Goal: Task Accomplishment & Management: Manage account settings

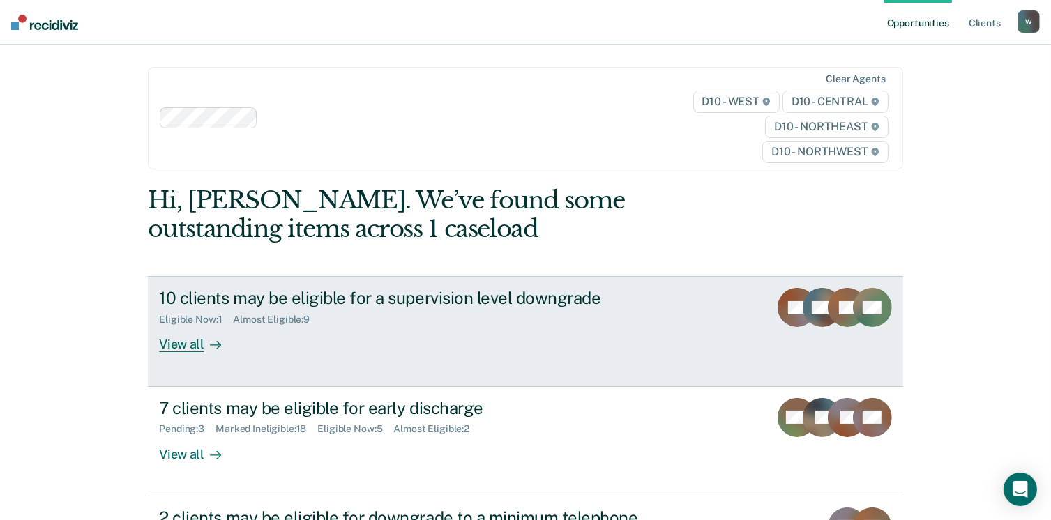
click at [486, 330] on div "10 clients may be eligible for a supervision level downgrade Eligible Now : 1 A…" at bounding box center [420, 320] width 523 height 64
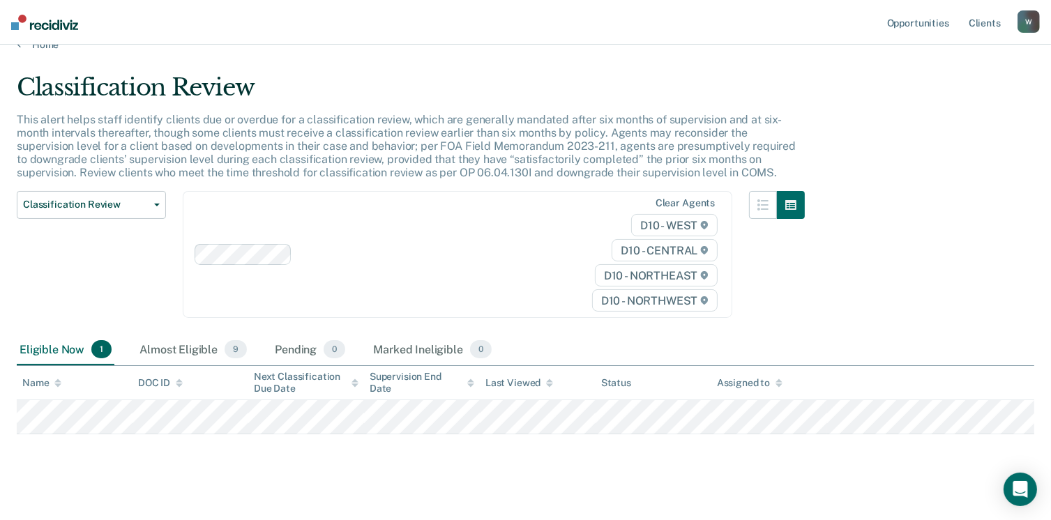
scroll to position [36, 0]
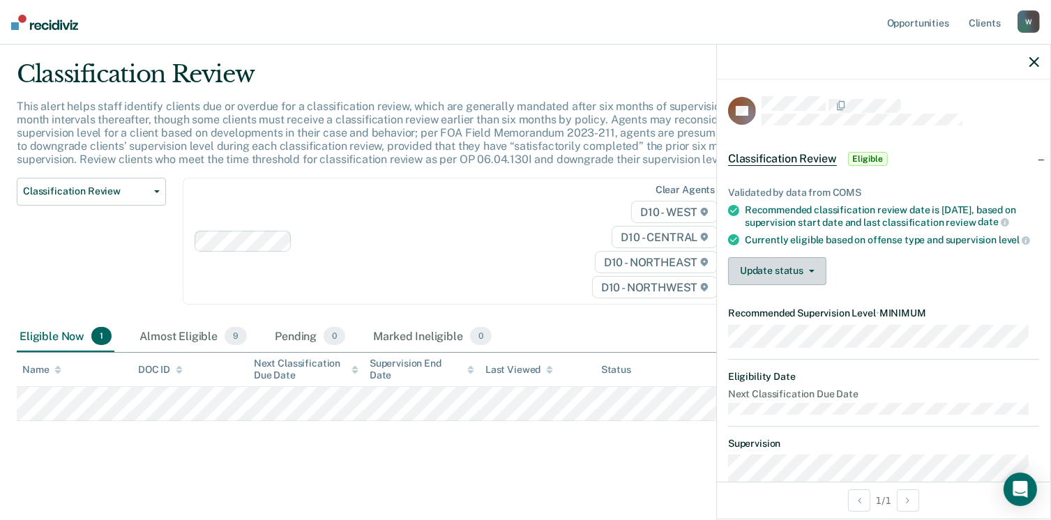
click at [782, 285] on button "Update status" at bounding box center [777, 271] width 98 height 28
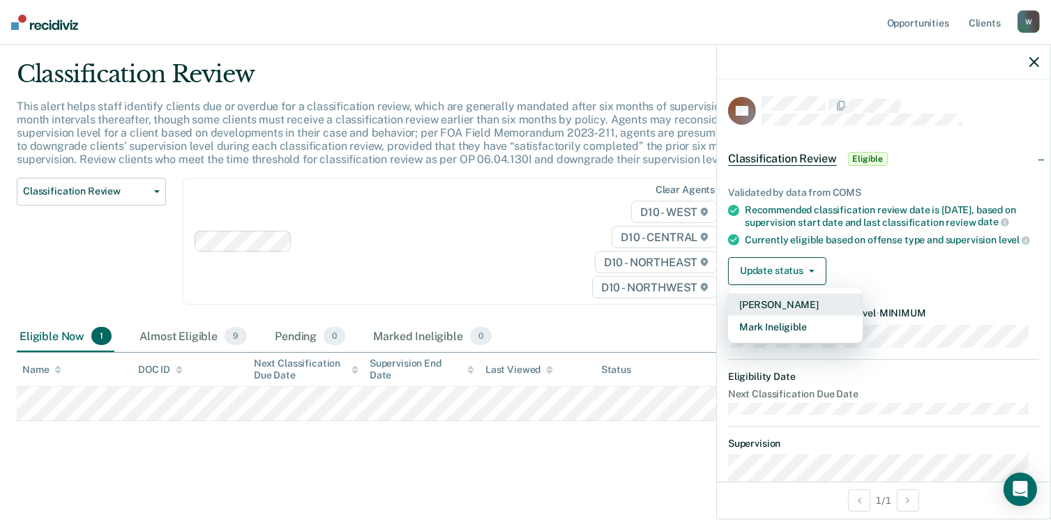
click at [785, 316] on button "[PERSON_NAME]" at bounding box center [795, 305] width 135 height 22
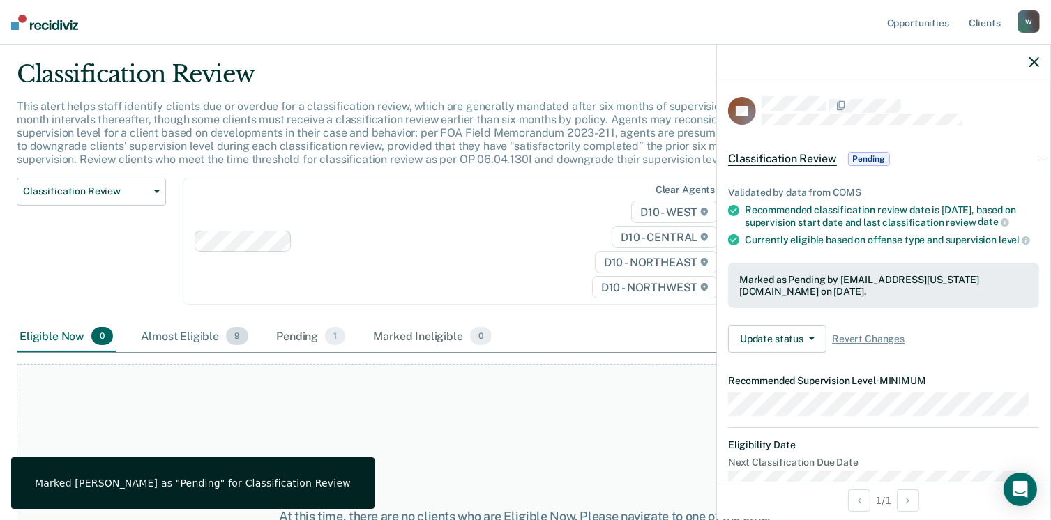
click at [201, 346] on div "Almost Eligible 9" at bounding box center [194, 336] width 113 height 31
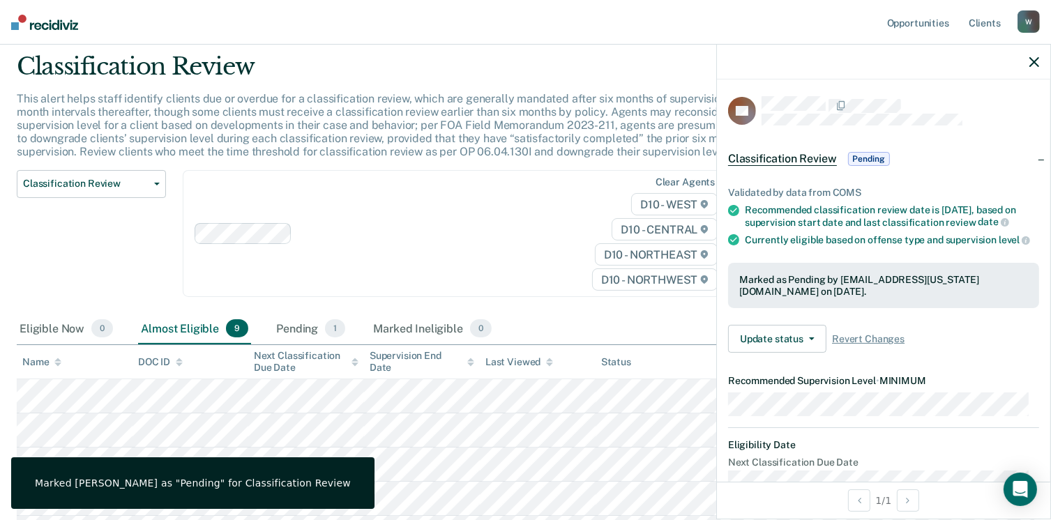
scroll to position [0, 0]
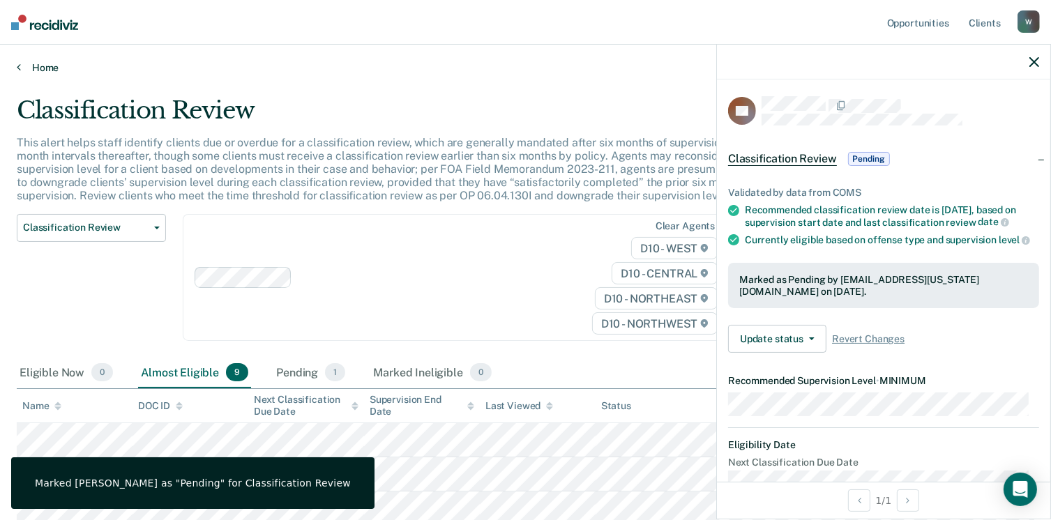
click at [44, 61] on link "Home" at bounding box center [525, 67] width 1017 height 13
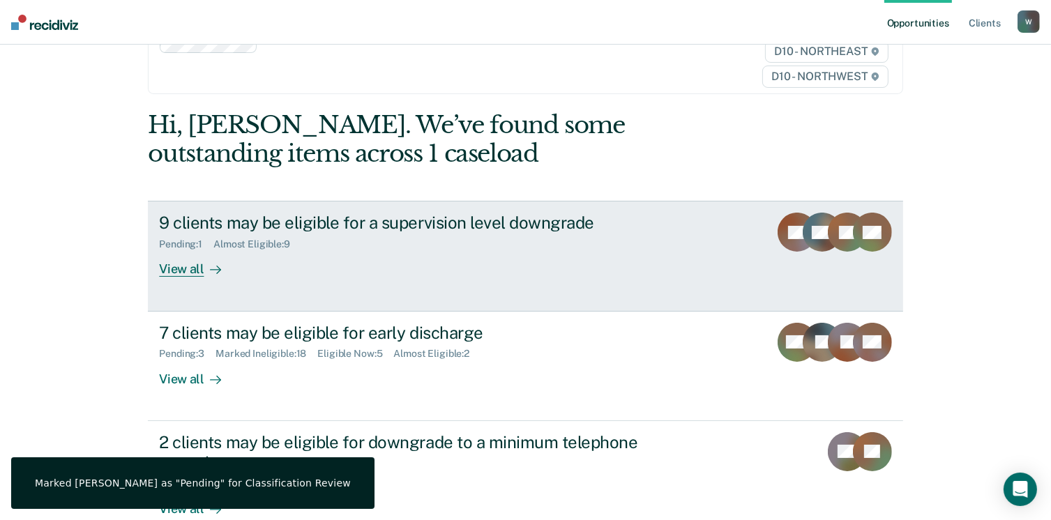
scroll to position [190, 0]
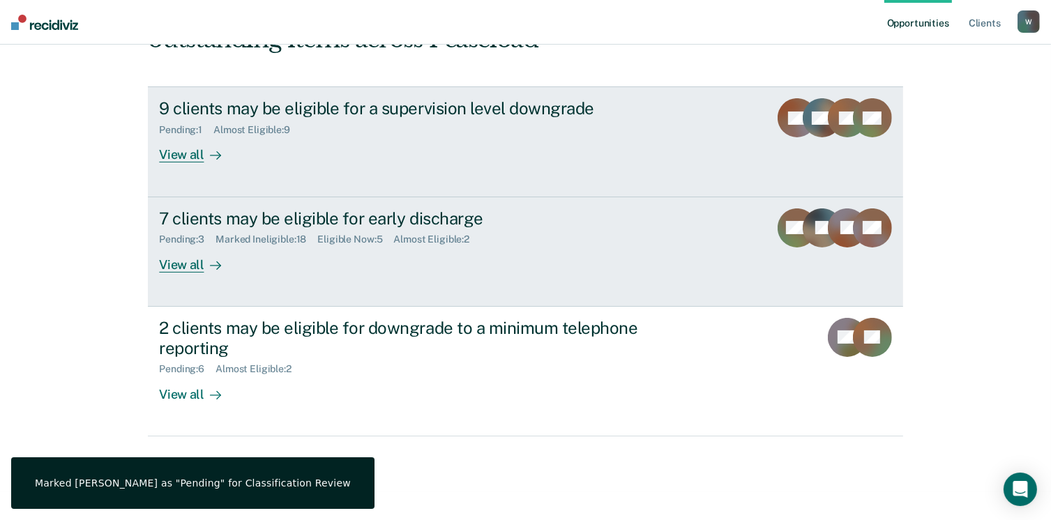
click at [604, 296] on link "7 clients may be eligible for early discharge Pending : 3 Marked Ineligible : 1…" at bounding box center [525, 251] width 754 height 109
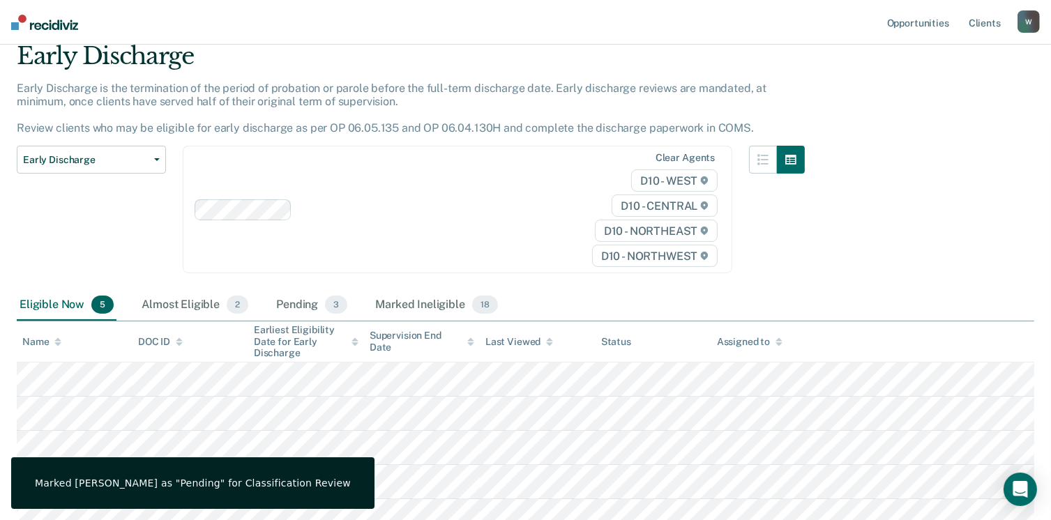
scroll to position [166, 0]
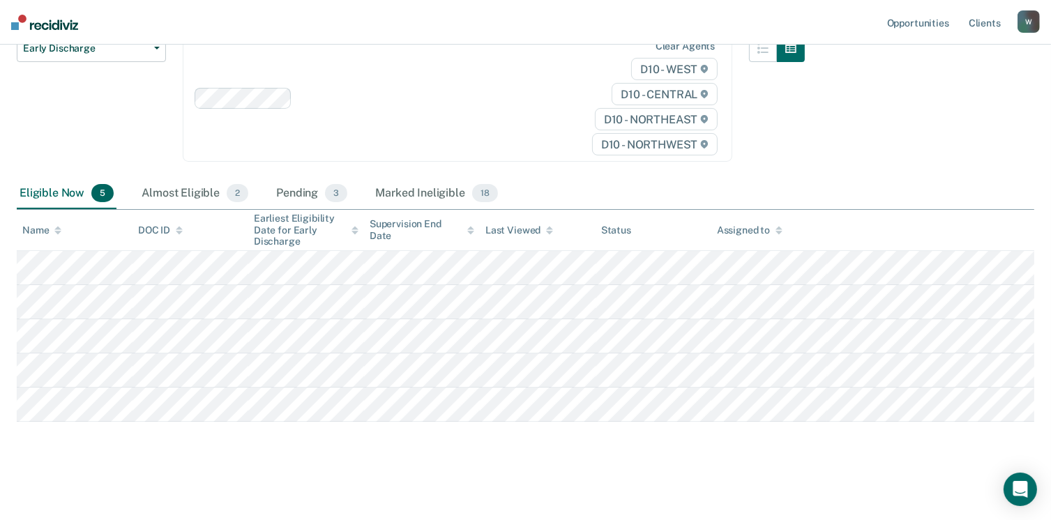
click at [47, 27] on img at bounding box center [44, 22] width 67 height 15
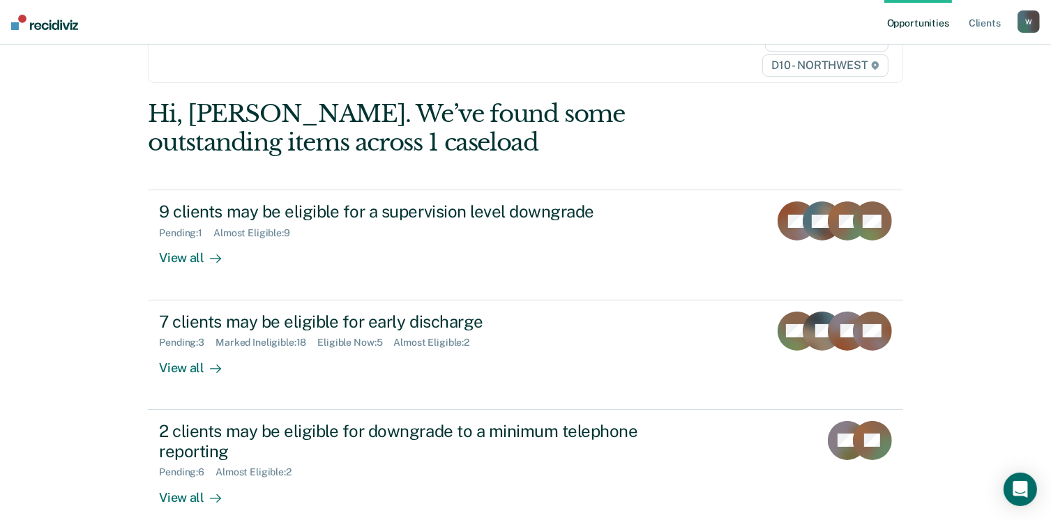
scroll to position [190, 0]
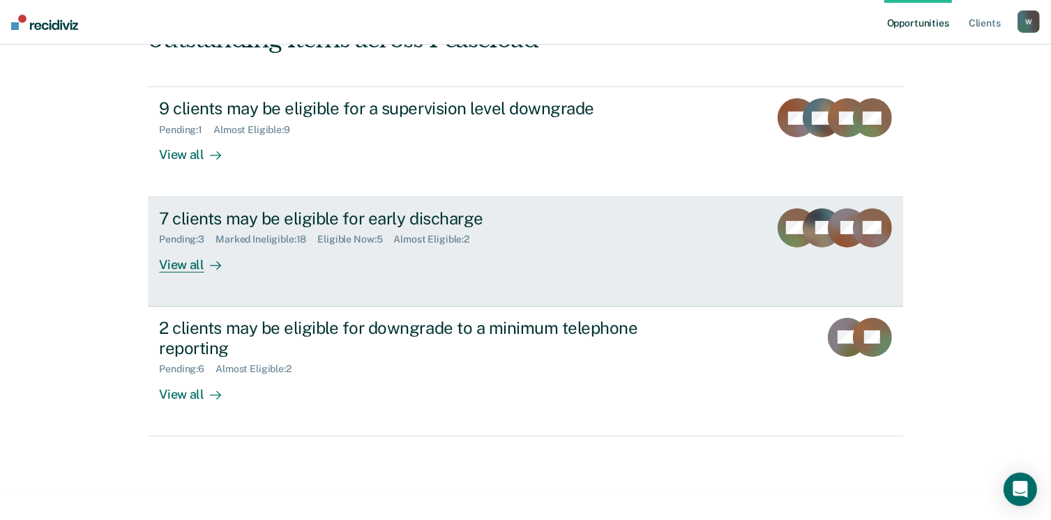
click at [482, 216] on div "7 clients may be eligible for early discharge" at bounding box center [403, 218] width 489 height 20
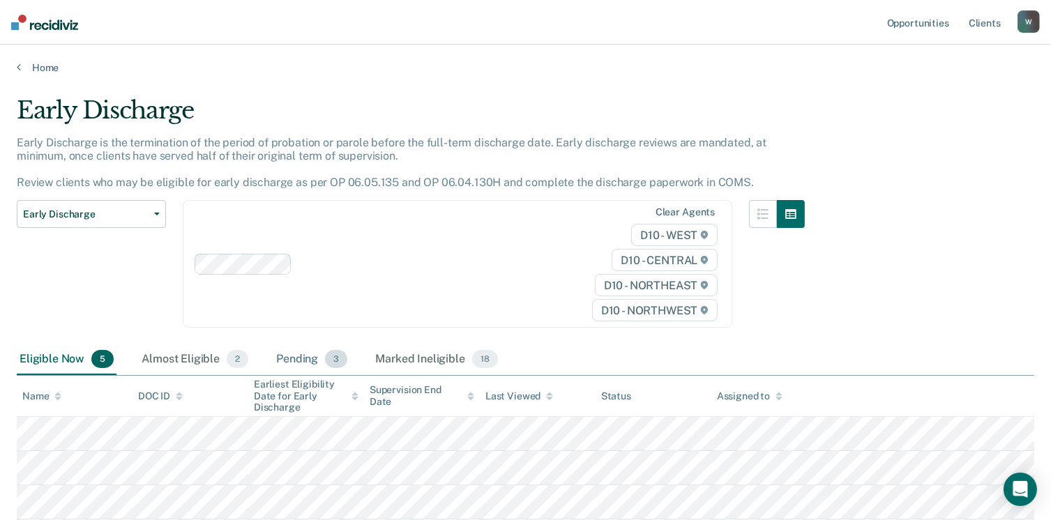
click at [314, 350] on div "Pending 3" at bounding box center [311, 359] width 77 height 31
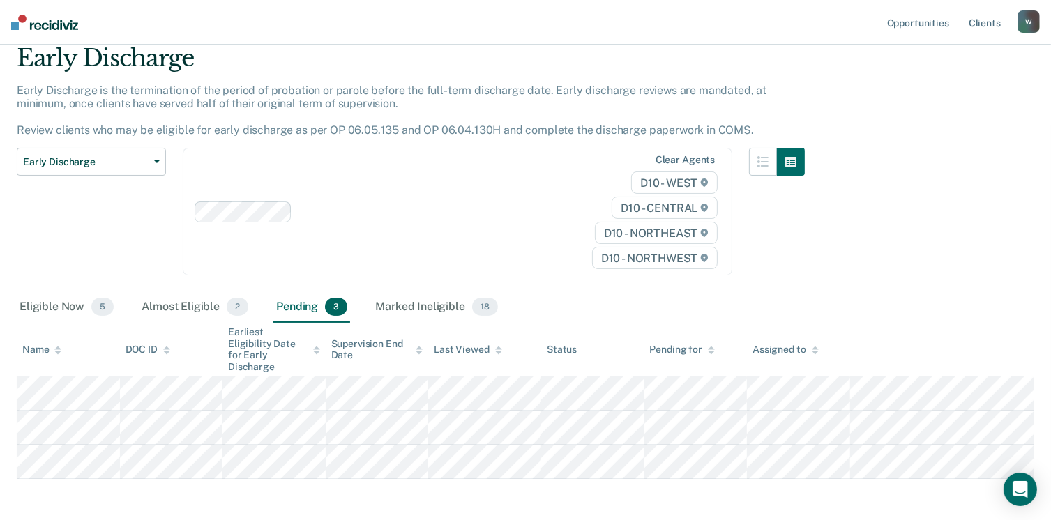
scroll to position [98, 0]
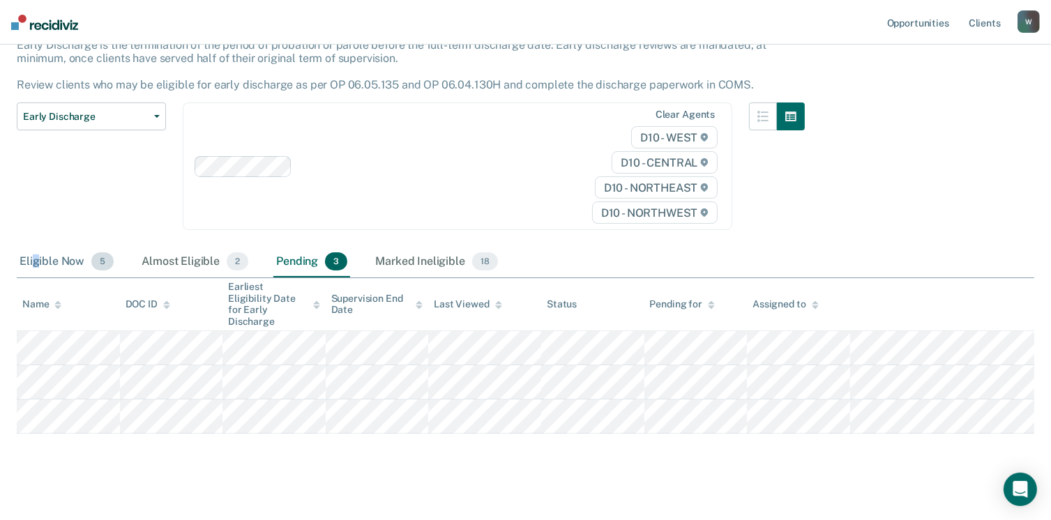
click at [36, 260] on div "Eligible Now 5" at bounding box center [67, 262] width 100 height 31
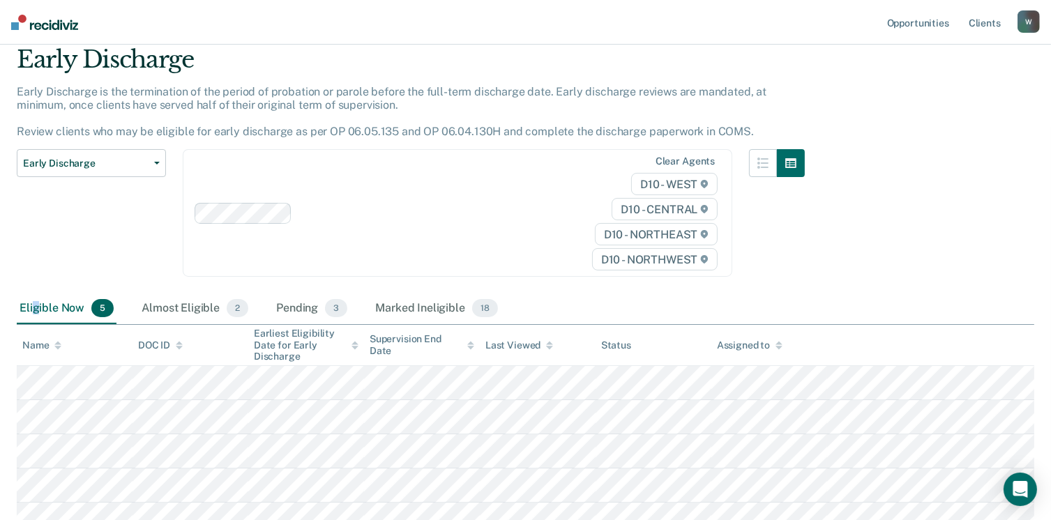
scroll to position [0, 0]
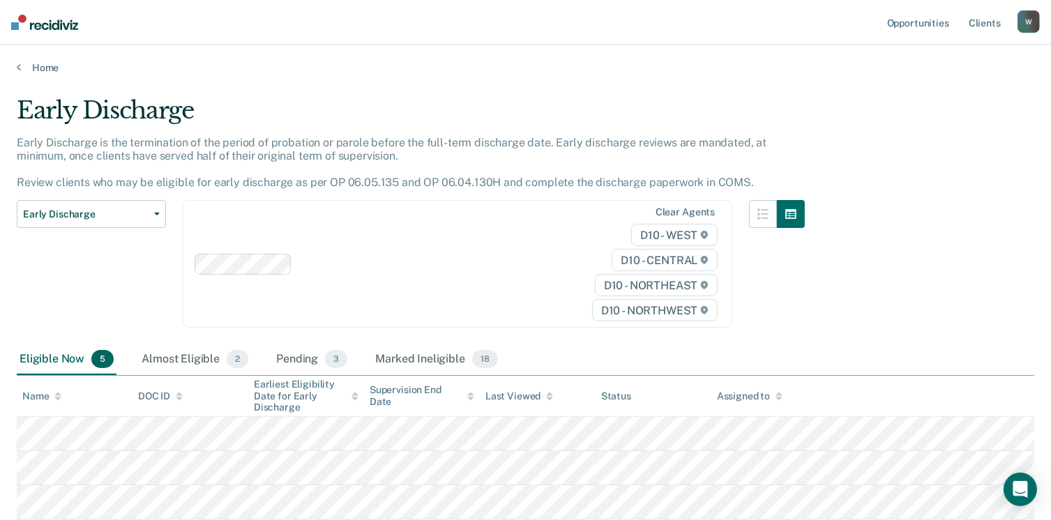
click at [43, 59] on div "Home" at bounding box center [525, 59] width 1051 height 29
click at [42, 66] on link "Home" at bounding box center [525, 67] width 1017 height 13
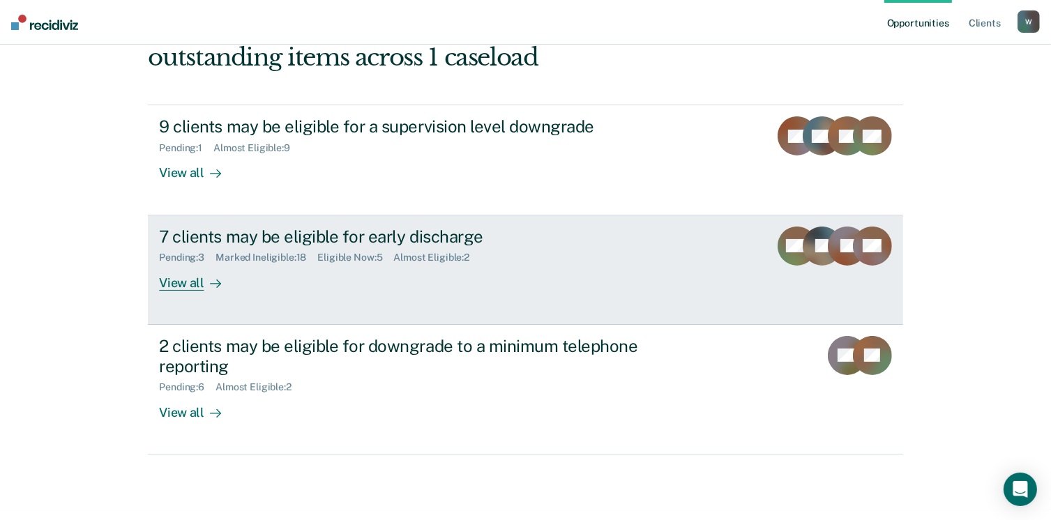
scroll to position [190, 0]
